Goal: Check status: Check status

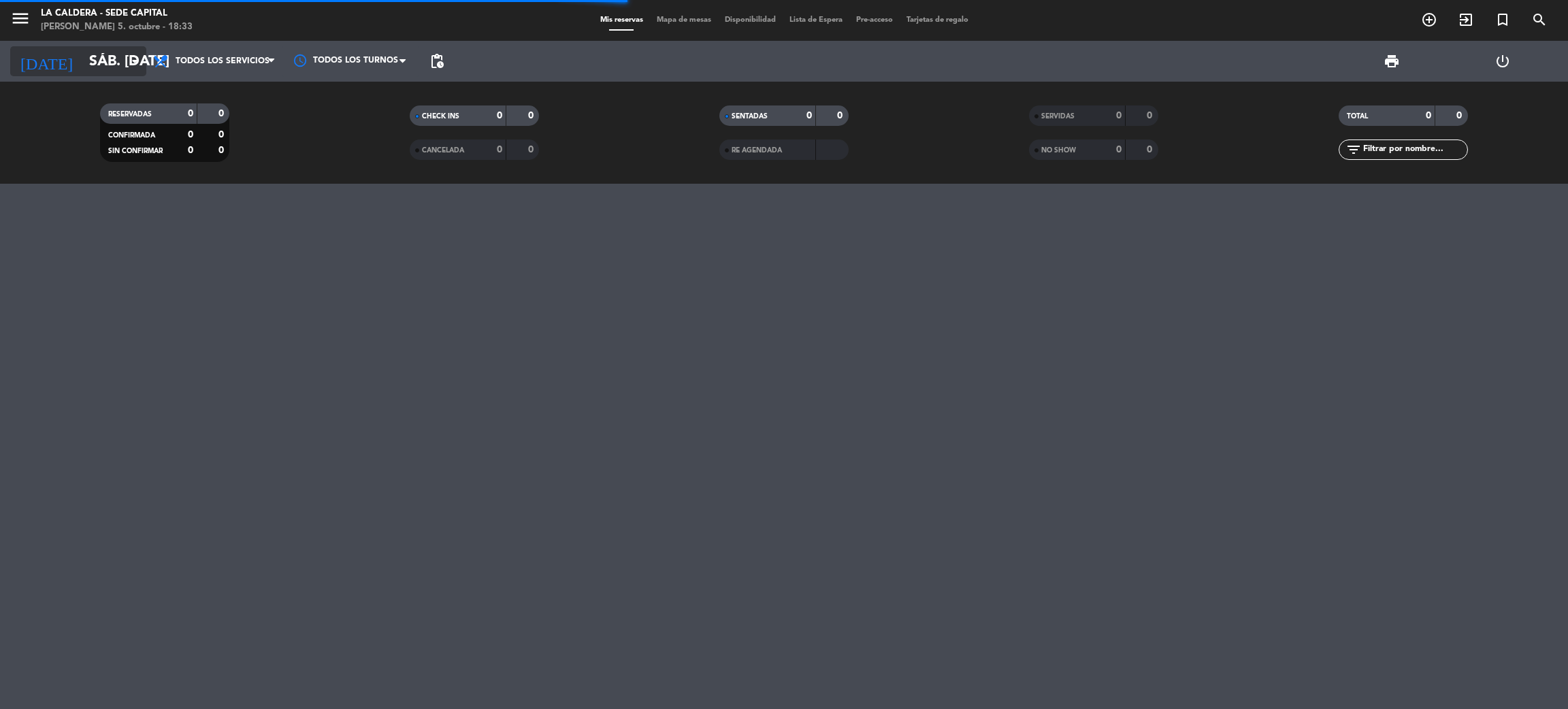
click at [82, 60] on input "sáb. [DATE]" at bounding box center [176, 61] width 187 height 30
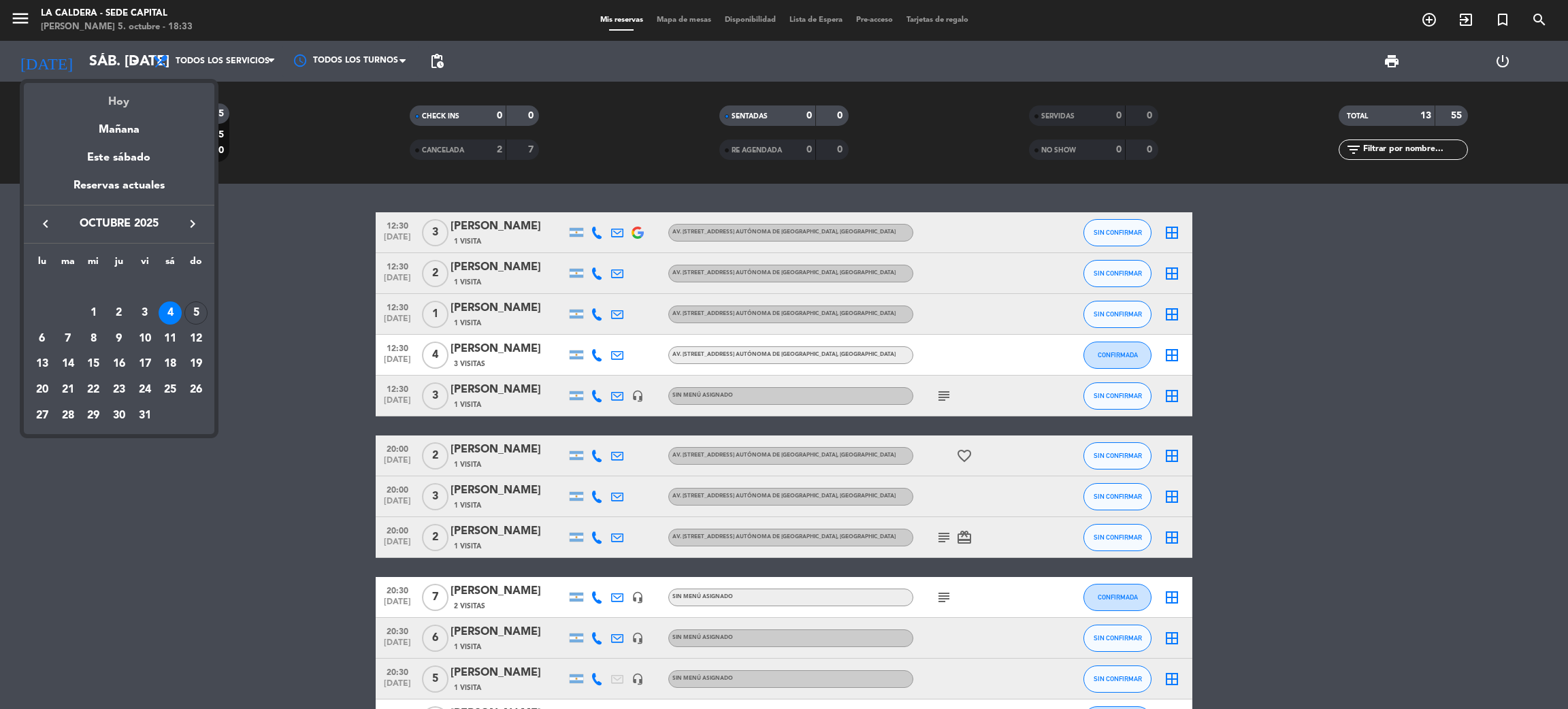
click at [93, 93] on div "Hoy" at bounding box center [119, 97] width 191 height 28
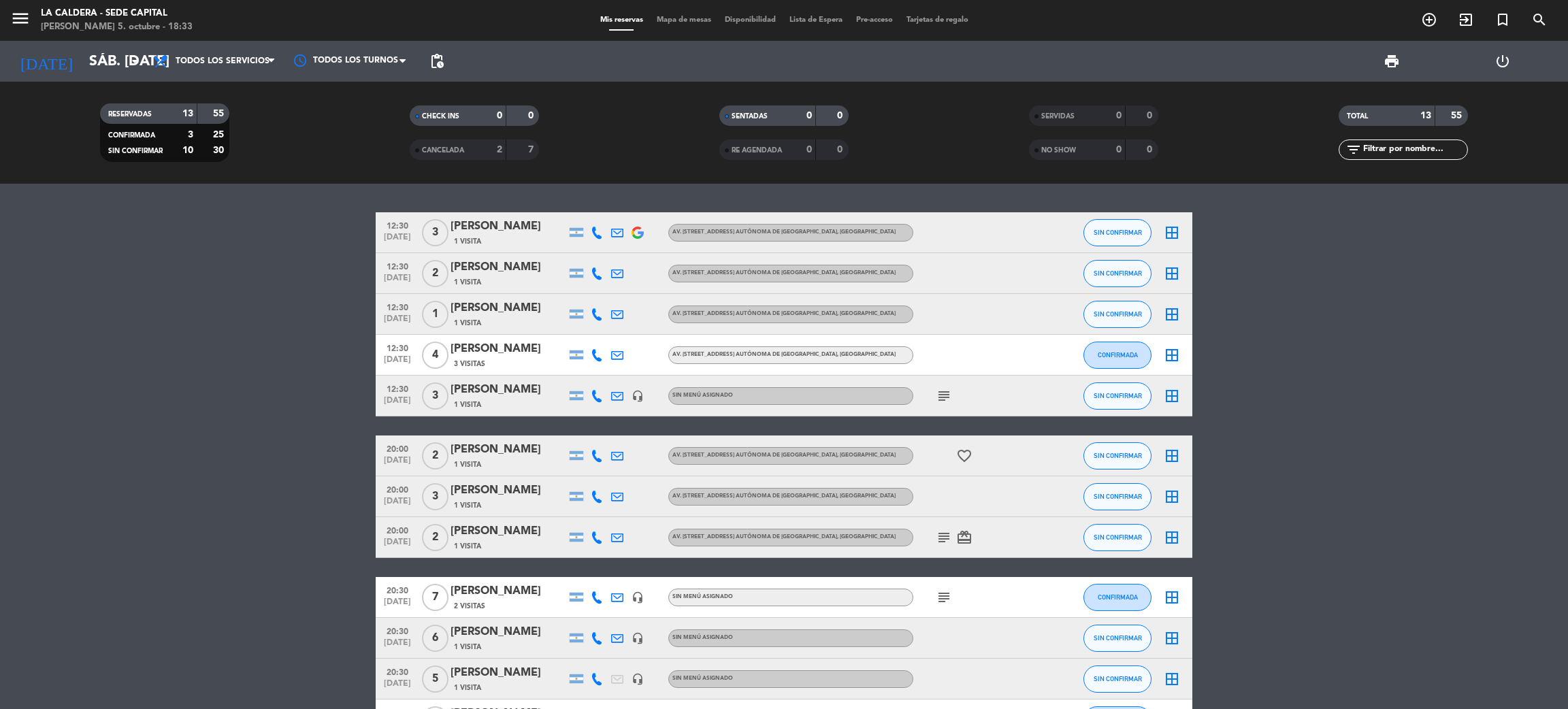
type input "dom. [DATE]"
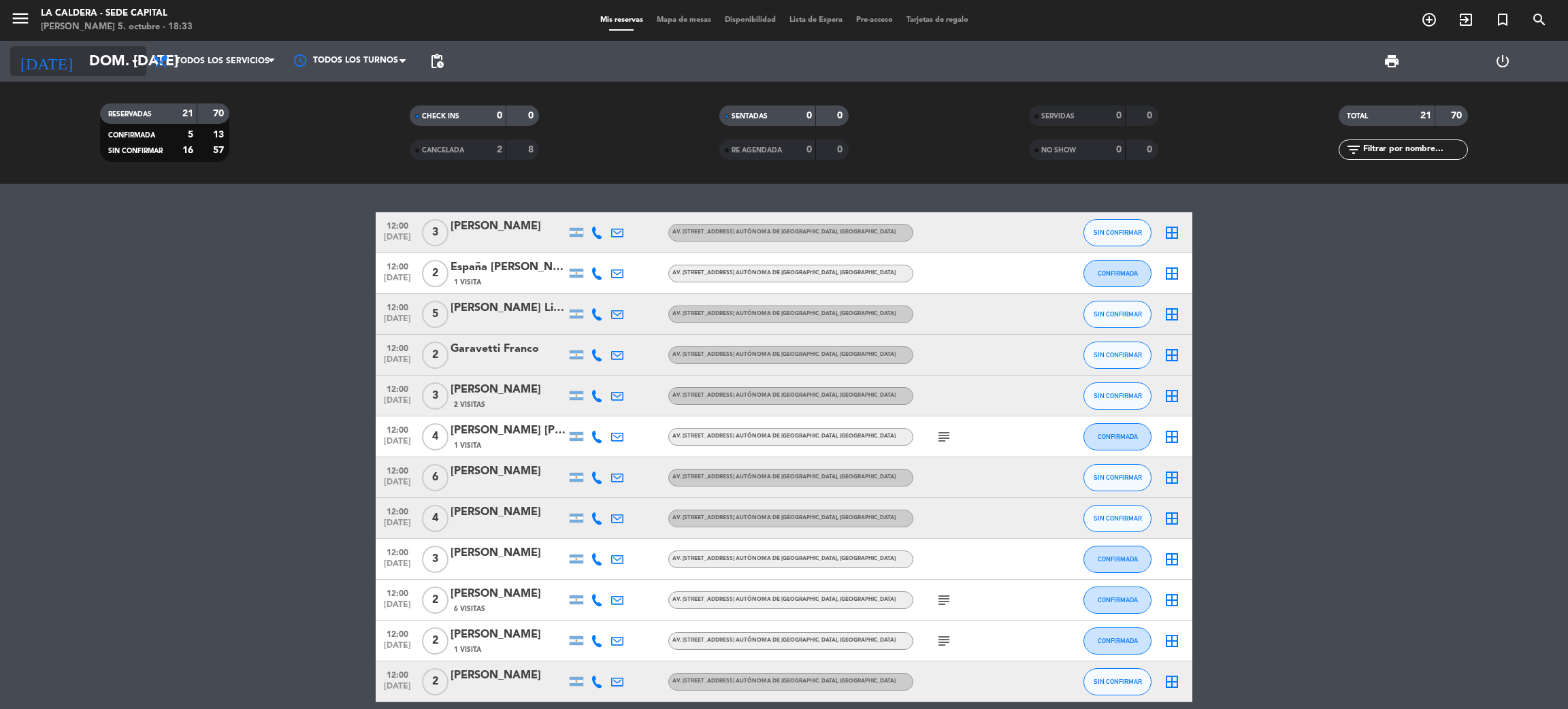
click at [107, 54] on input "dom. [DATE]" at bounding box center [176, 61] width 187 height 30
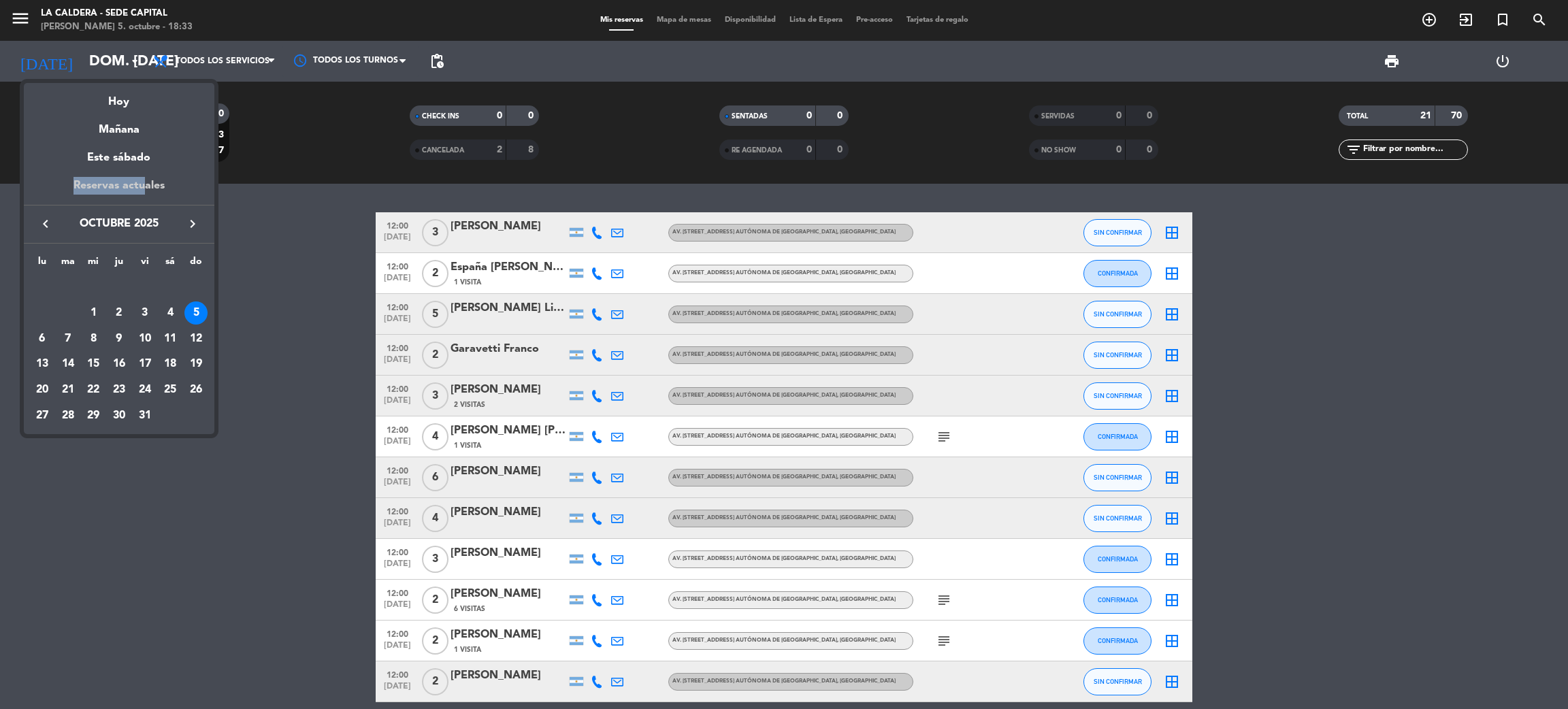
drag, startPoint x: 141, startPoint y: 169, endPoint x: 141, endPoint y: 184, distance: 15.0
click at [141, 184] on div "semana que viene esta semana semana previa misma semana del año anterior Hoy Ma…" at bounding box center [119, 163] width 191 height 160
click at [141, 183] on div "Reservas actuales" at bounding box center [119, 191] width 191 height 28
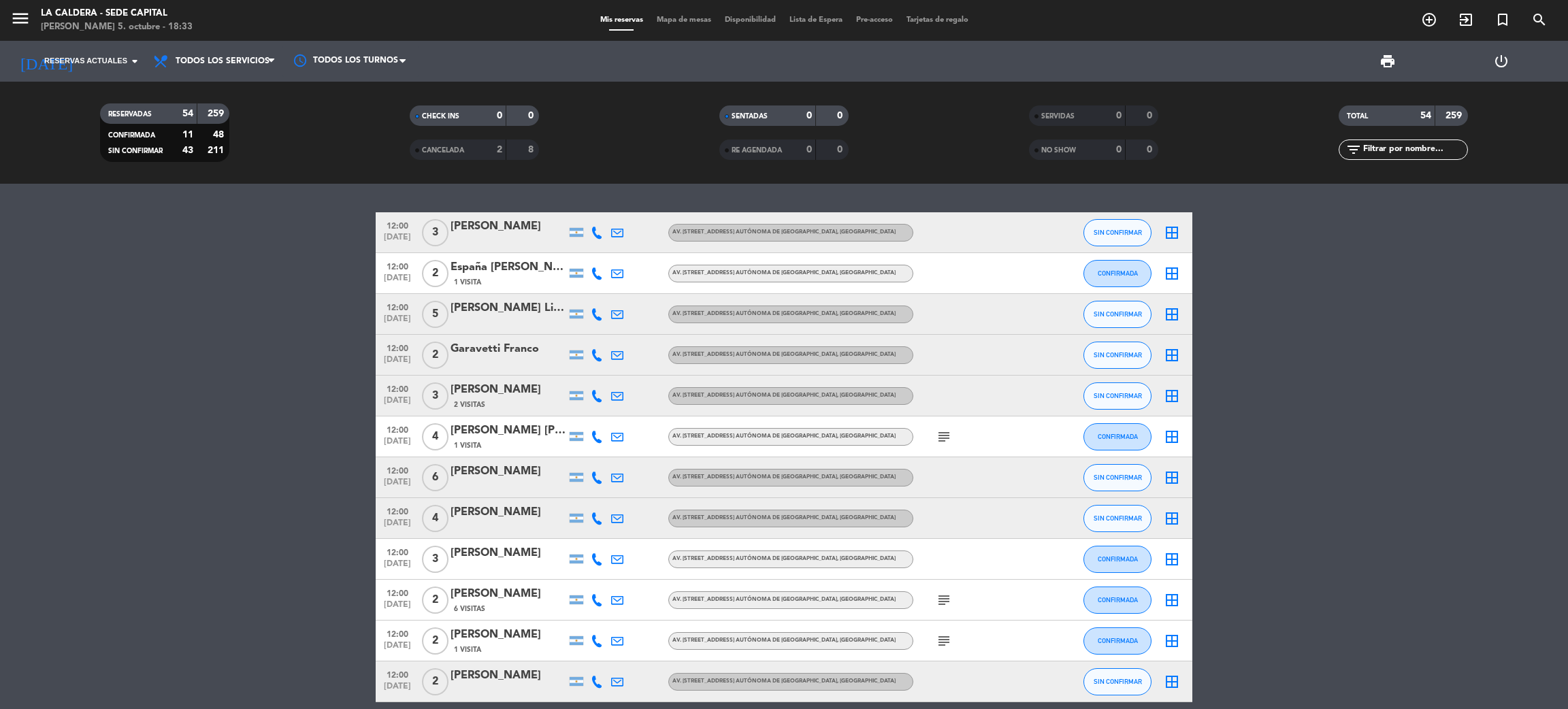
click at [105, 22] on div "[PERSON_NAME] 5. octubre - 18:33" at bounding box center [117, 27] width 152 height 13
click at [29, 20] on icon "menu" at bounding box center [21, 19] width 21 height 21
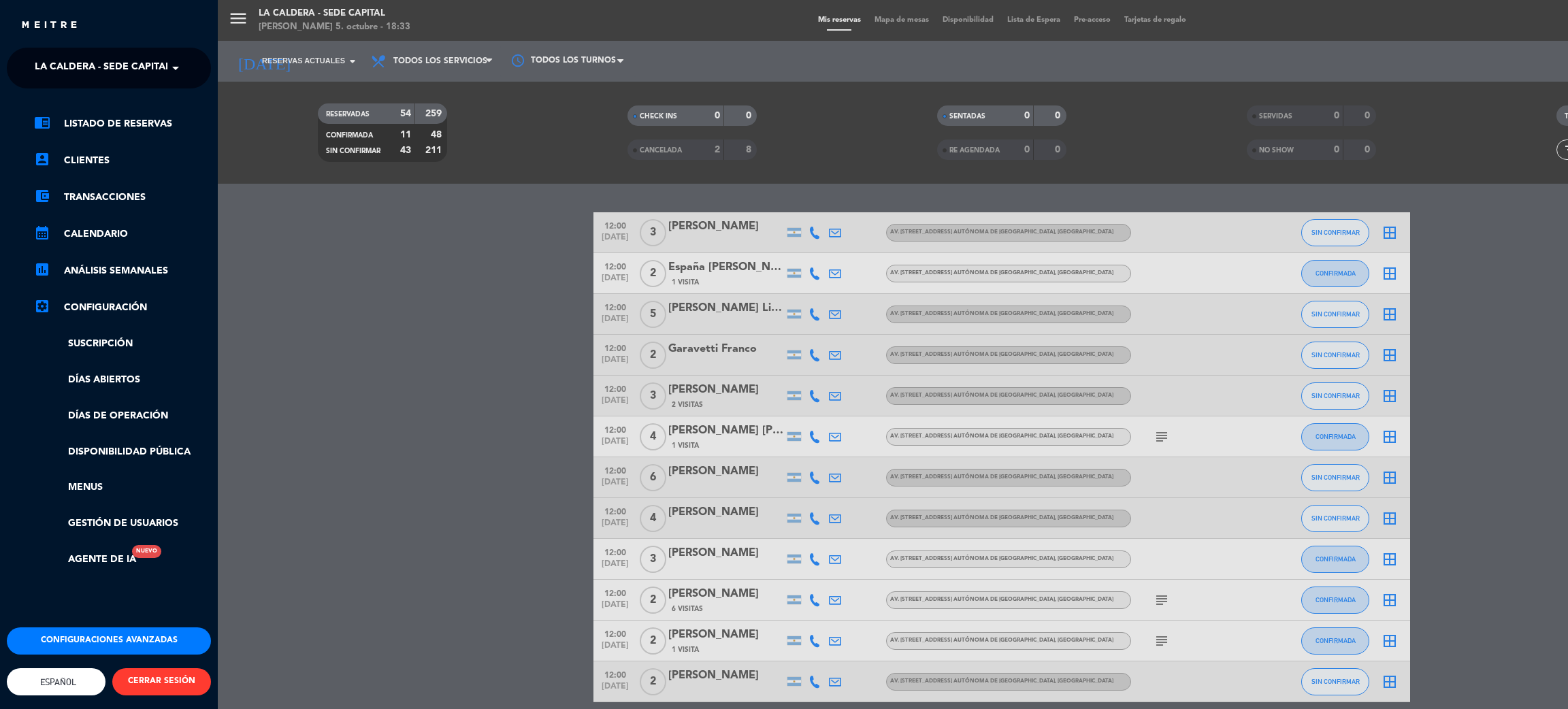
click at [158, 62] on span "La Caldera - Sede Capital" at bounding box center [102, 67] width 136 height 29
click at [152, 118] on span "[PERSON_NAME] - [GEOGRAPHIC_DATA][PERSON_NAME]" at bounding box center [148, 125] width 267 height 16
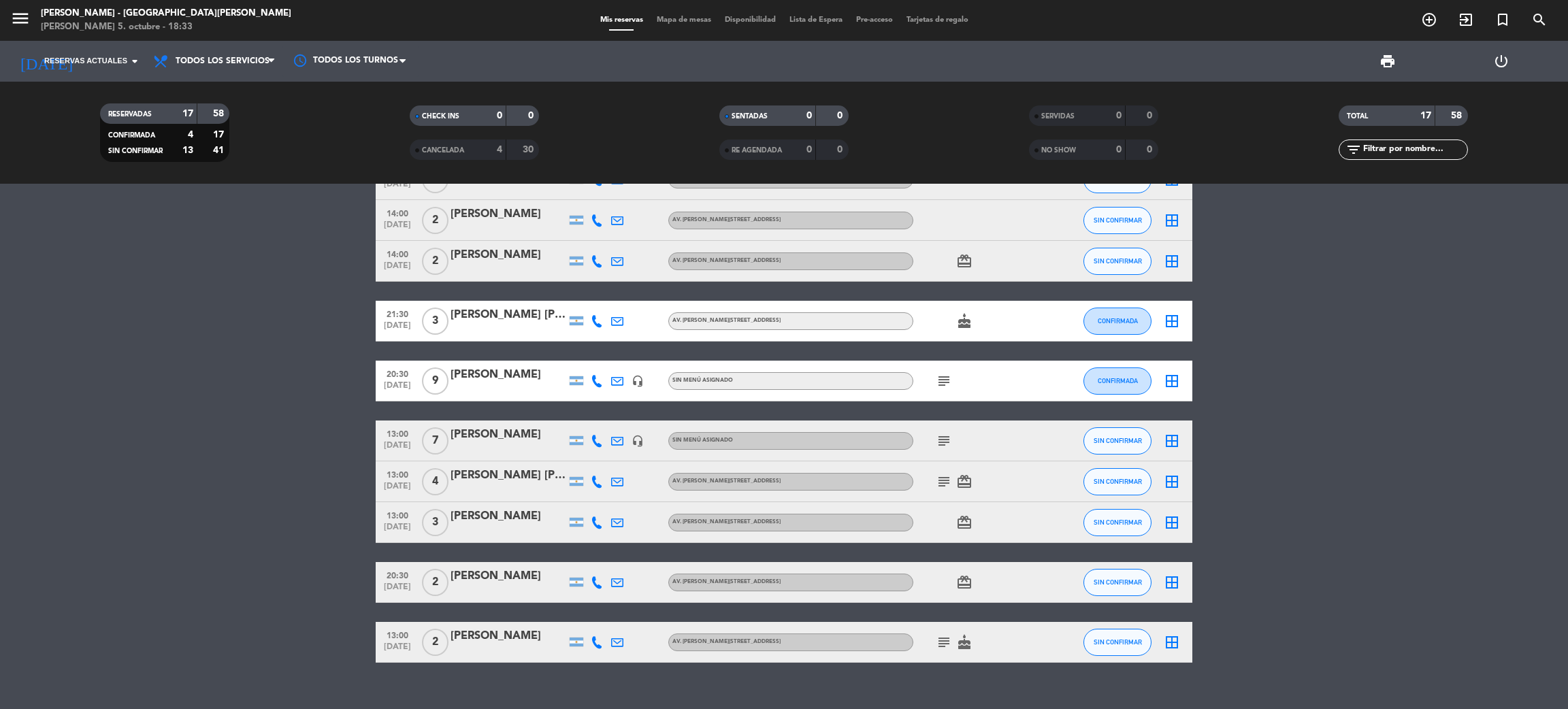
scroll to position [398, 0]
